Goal: Find specific page/section: Find specific page/section

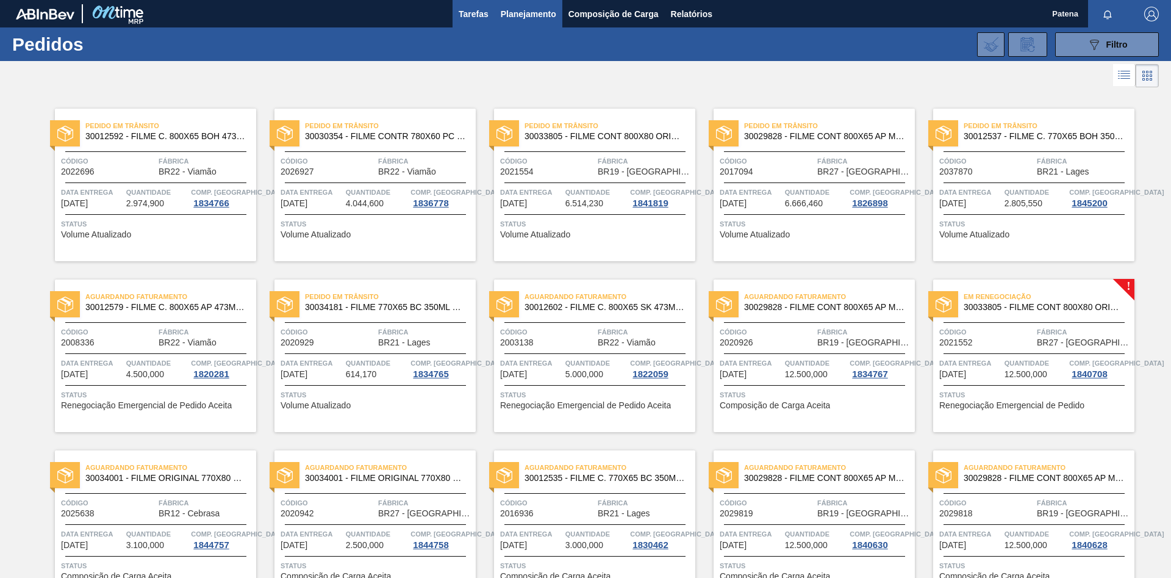
click at [469, 10] on span "Tarefas" at bounding box center [474, 14] width 30 height 15
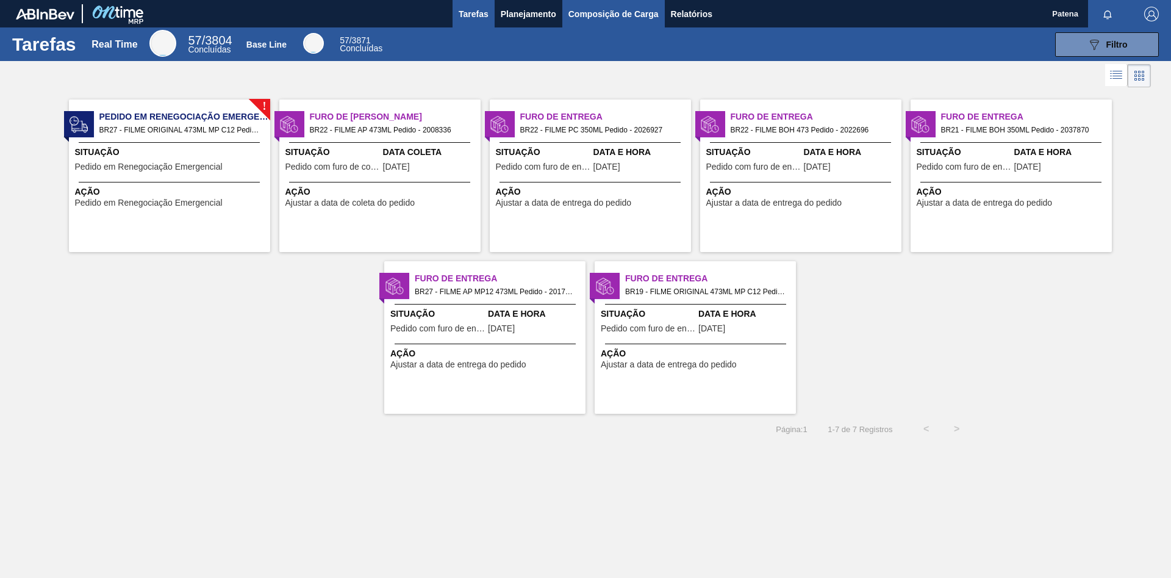
click at [592, 18] on span "Composição de Carga" at bounding box center [614, 14] width 90 height 15
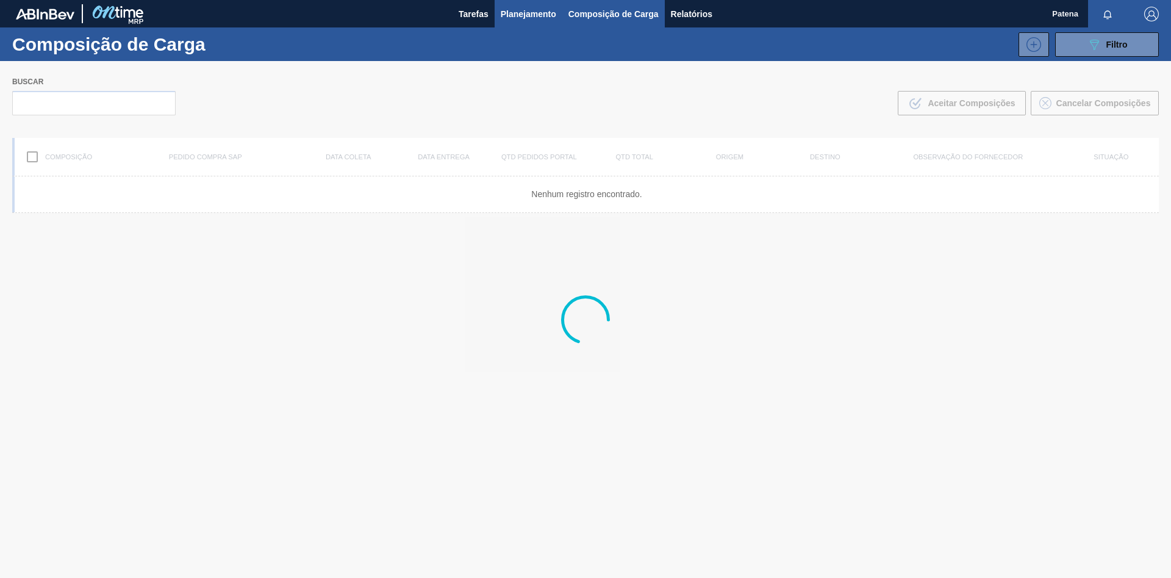
click at [539, 13] on span "Planejamento" at bounding box center [529, 14] width 56 height 15
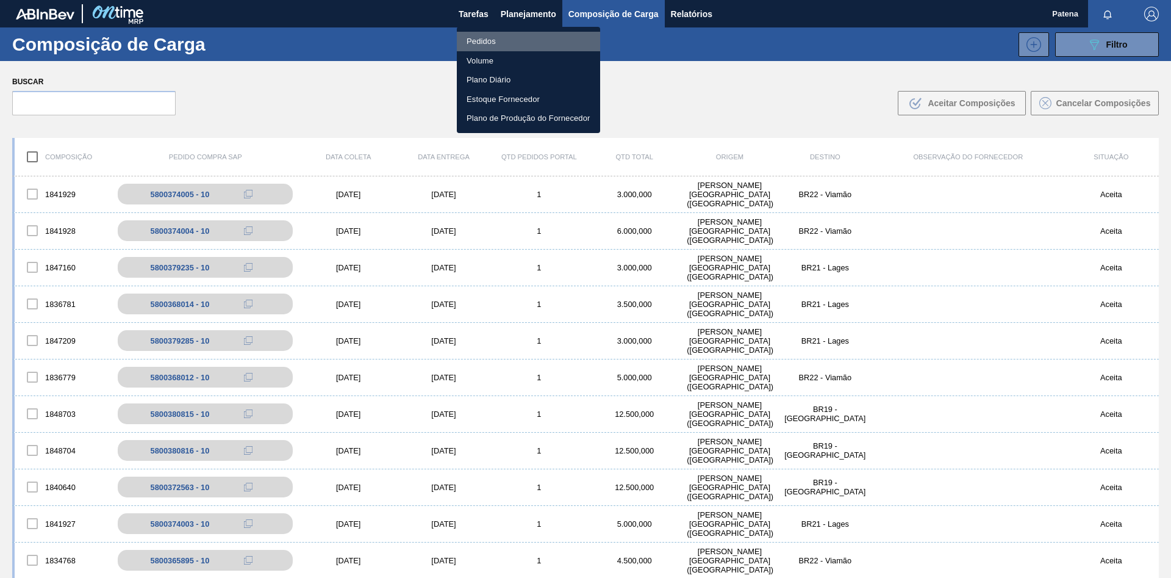
click at [498, 41] on li "Pedidos" at bounding box center [528, 42] width 143 height 20
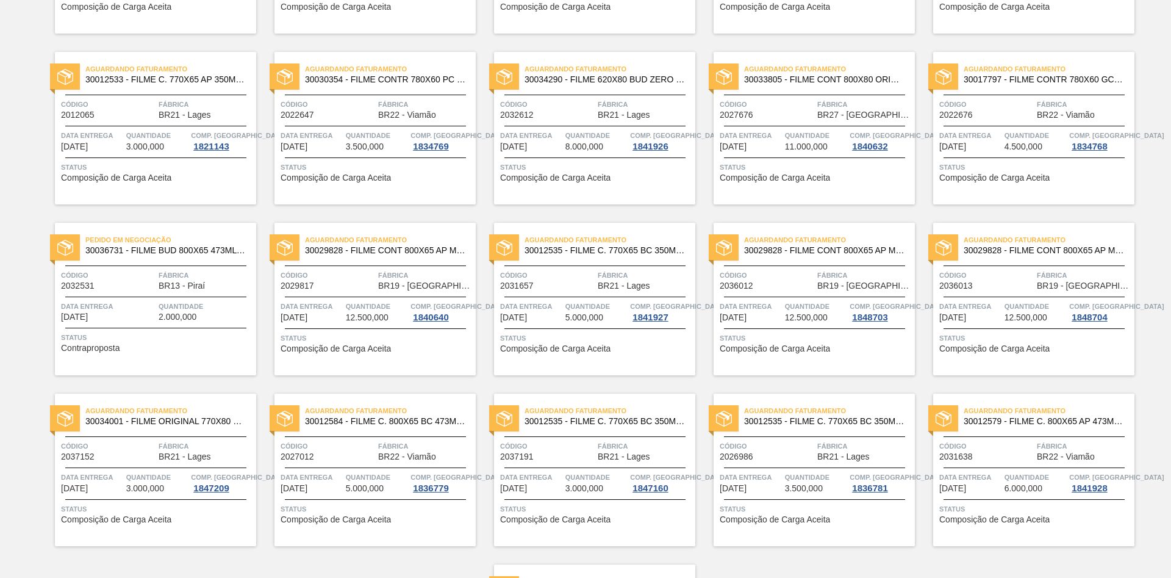
scroll to position [629, 0]
